Goal: Task Accomplishment & Management: Manage account settings

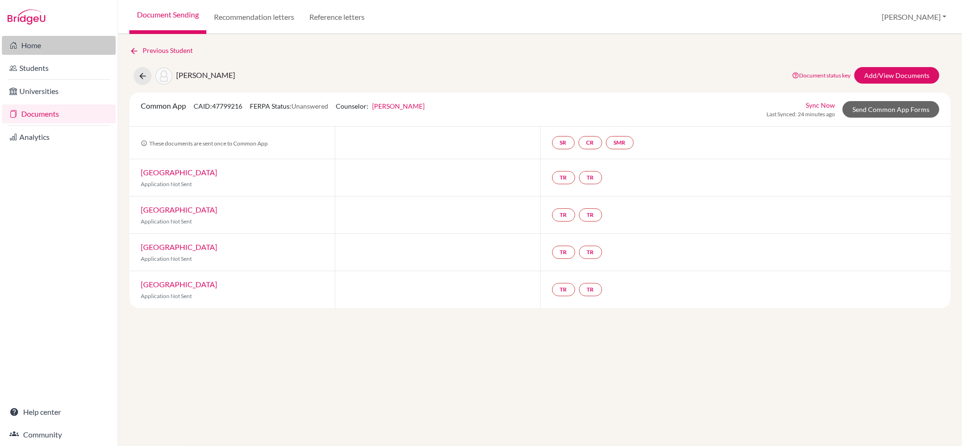
click at [32, 43] on link "Home" at bounding box center [59, 45] width 114 height 19
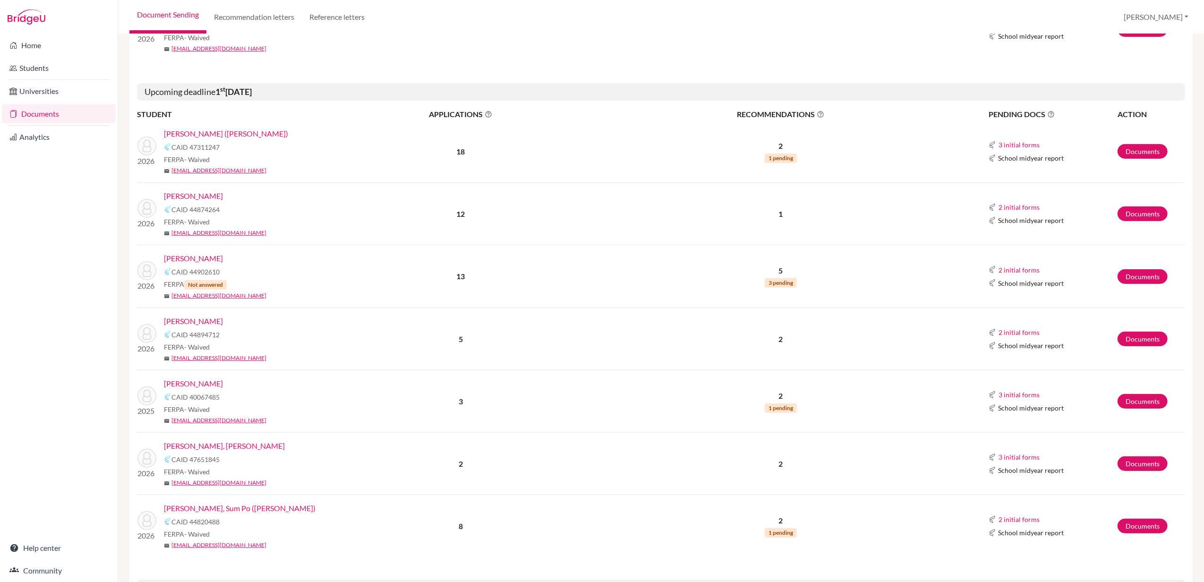
scroll to position [378, 0]
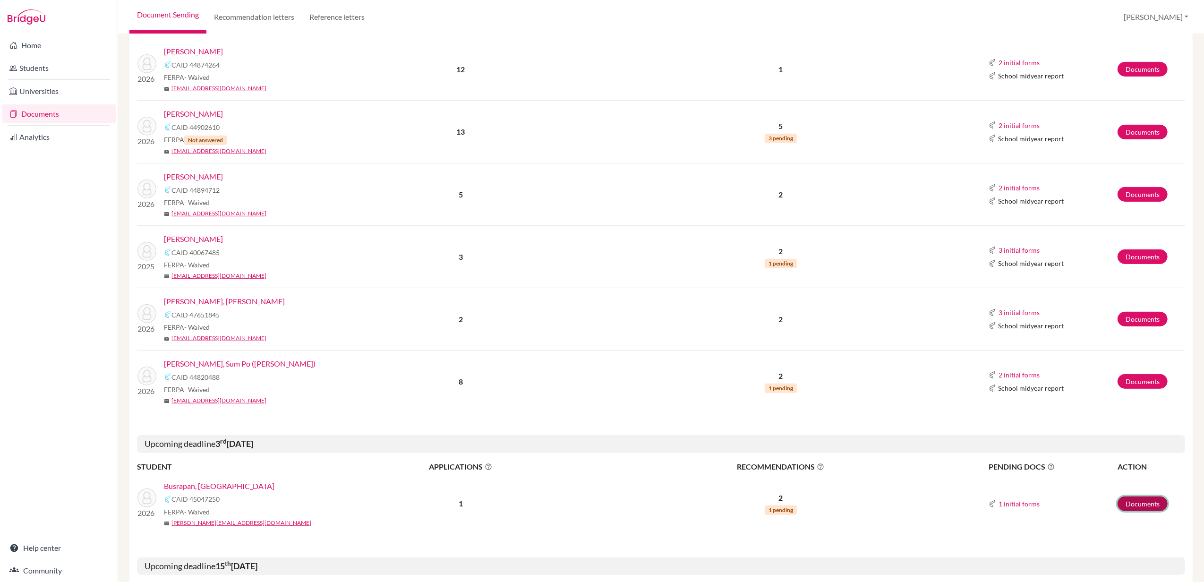
click at [962, 445] on link "Documents" at bounding box center [1143, 503] width 50 height 15
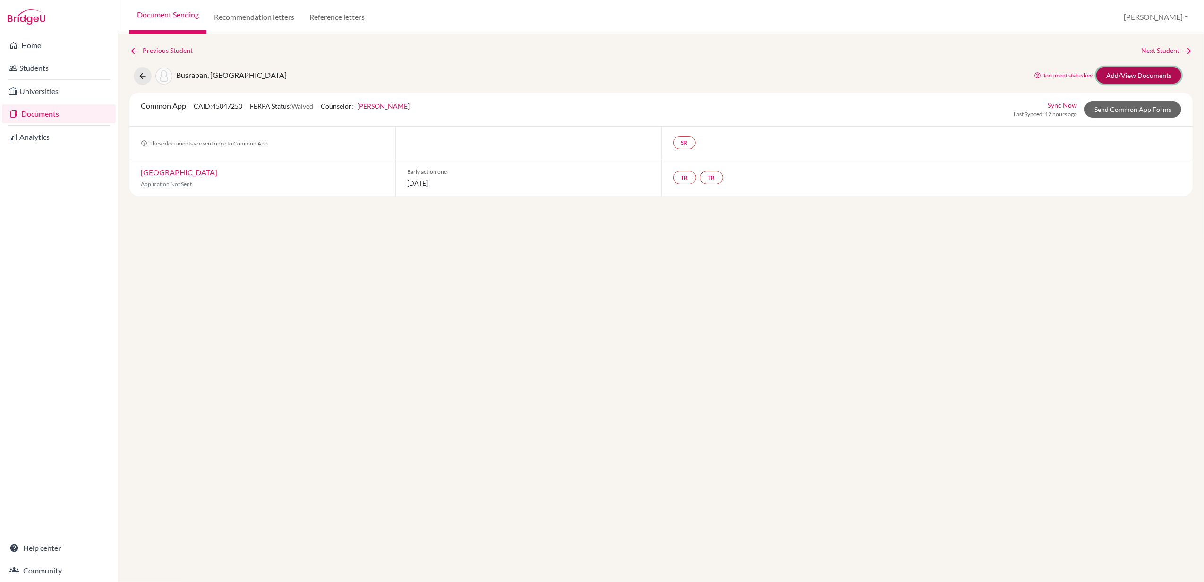
click at [1132, 73] on link "Add/View Documents" at bounding box center [1138, 75] width 85 height 17
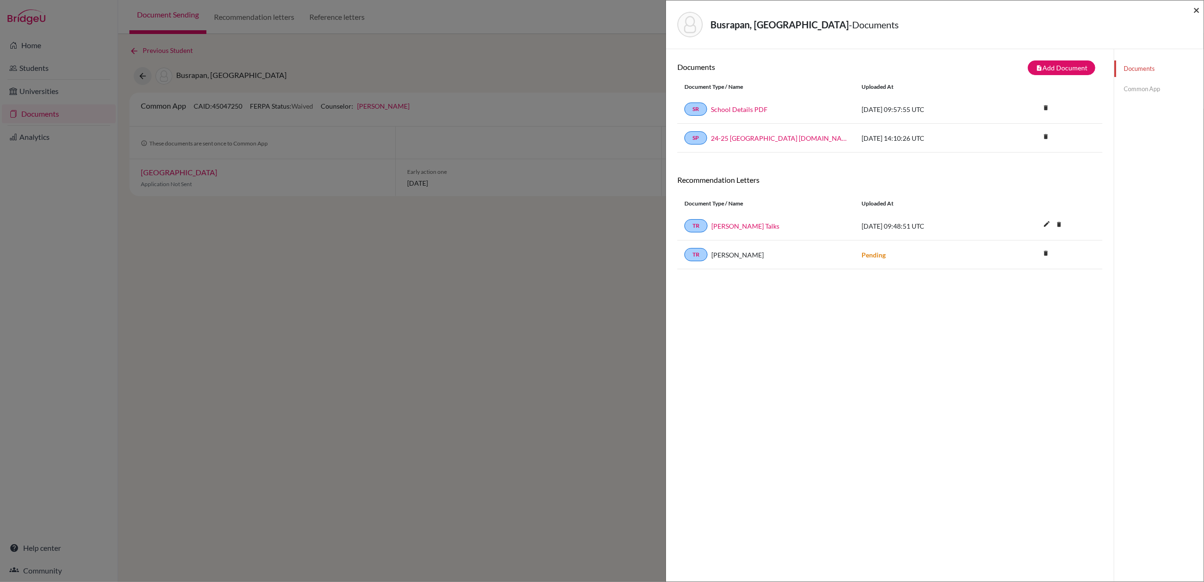
click at [1196, 11] on span "×" at bounding box center [1196, 10] width 7 height 14
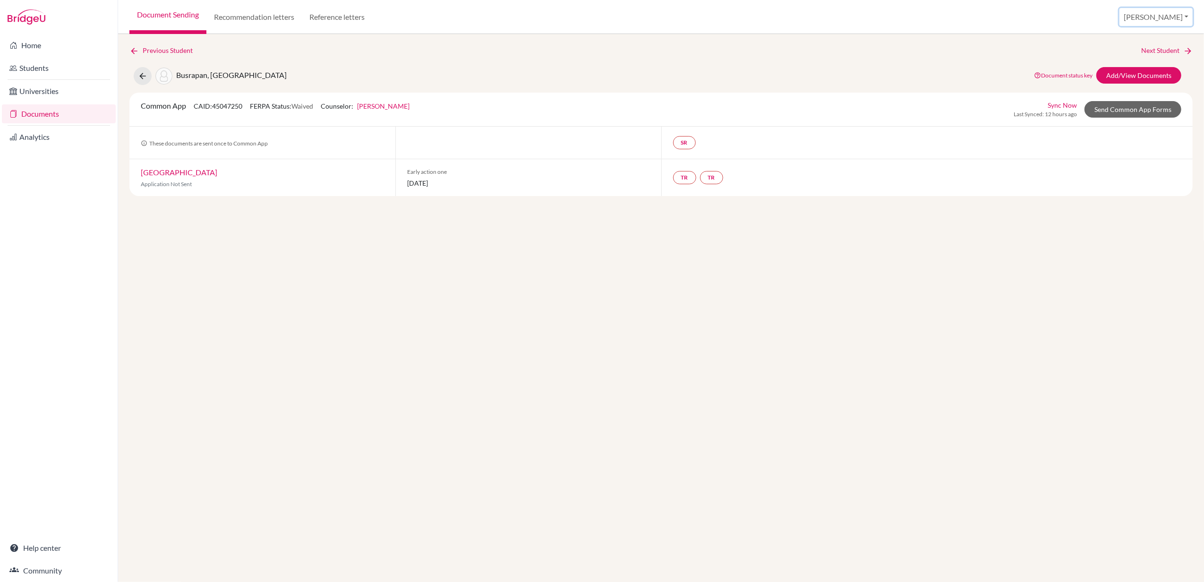
click at [1182, 18] on button "[PERSON_NAME]" at bounding box center [1156, 17] width 73 height 18
click at [1136, 80] on button "Log out" at bounding box center [1116, 76] width 75 height 15
